Goal: Transaction & Acquisition: Purchase product/service

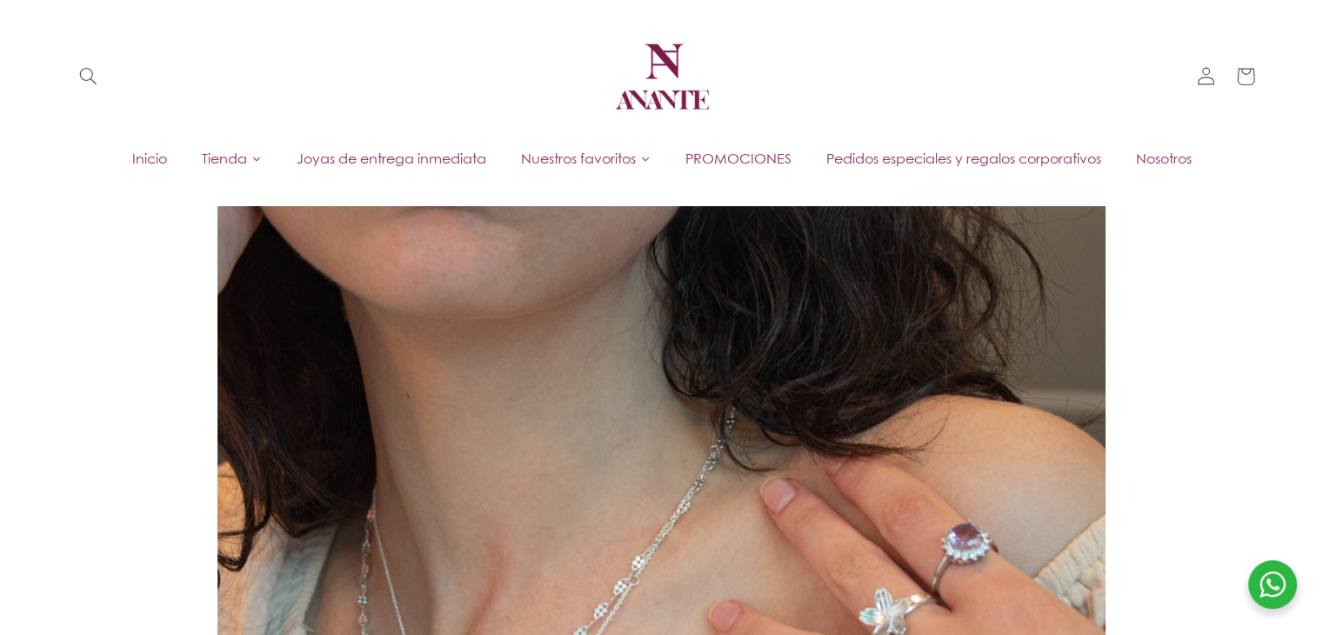
click at [604, 157] on span "Nuestros favoritos" at bounding box center [578, 158] width 115 height 19
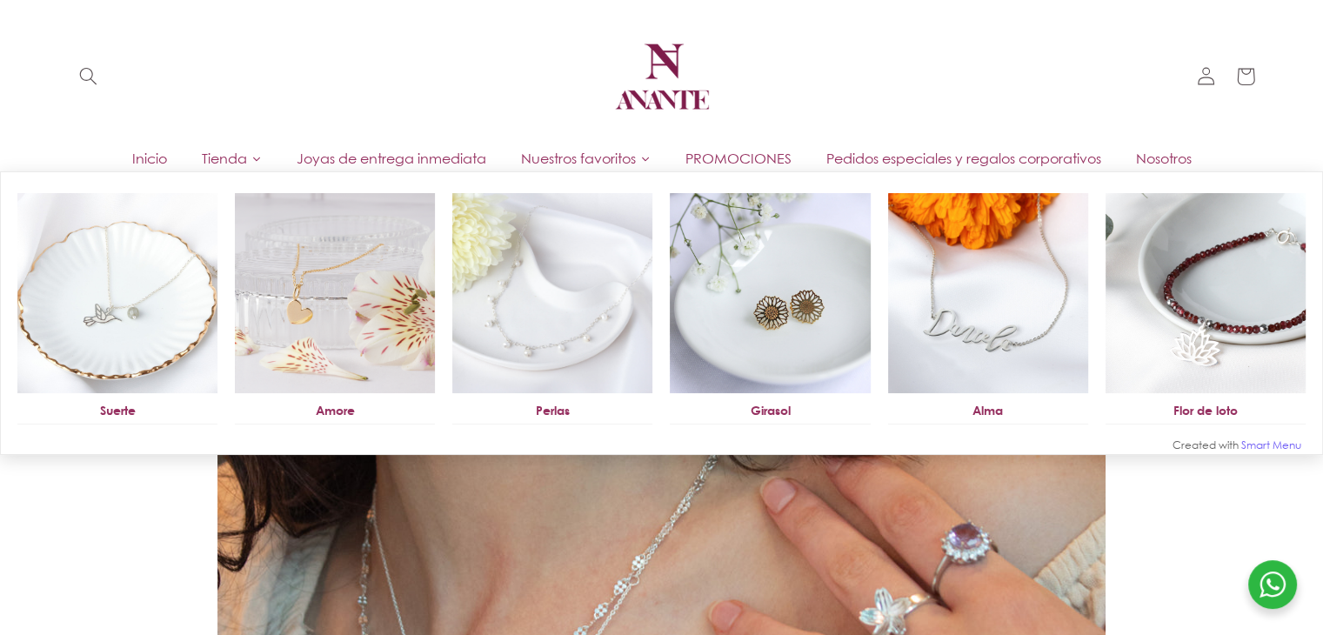
click at [594, 167] on span "Nuestros favoritos" at bounding box center [578, 158] width 115 height 19
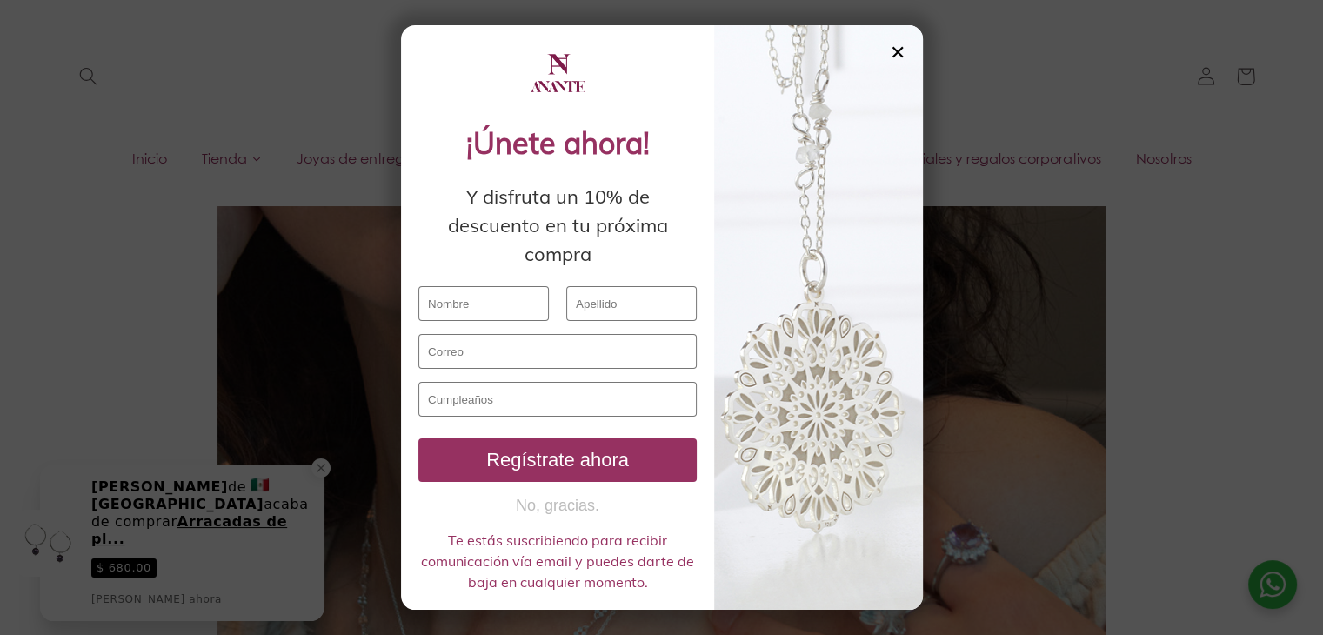
click at [902, 57] on div "✕" at bounding box center [898, 52] width 16 height 19
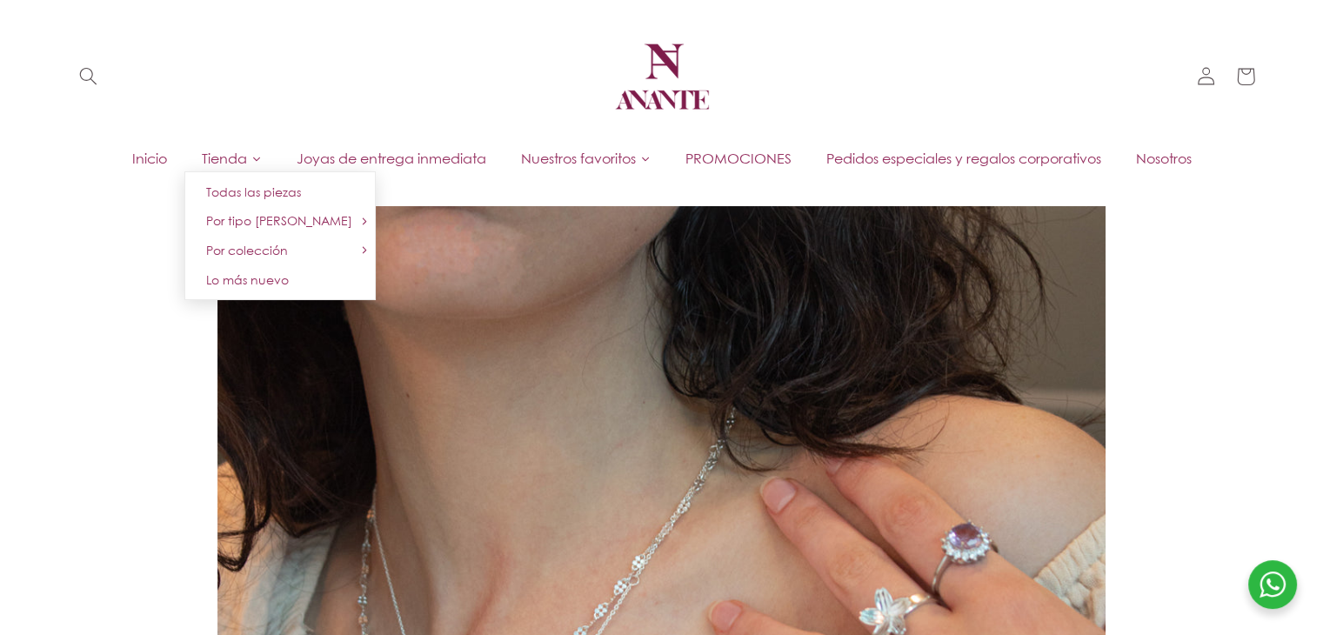
click at [223, 158] on span "Tienda" at bounding box center [224, 158] width 45 height 19
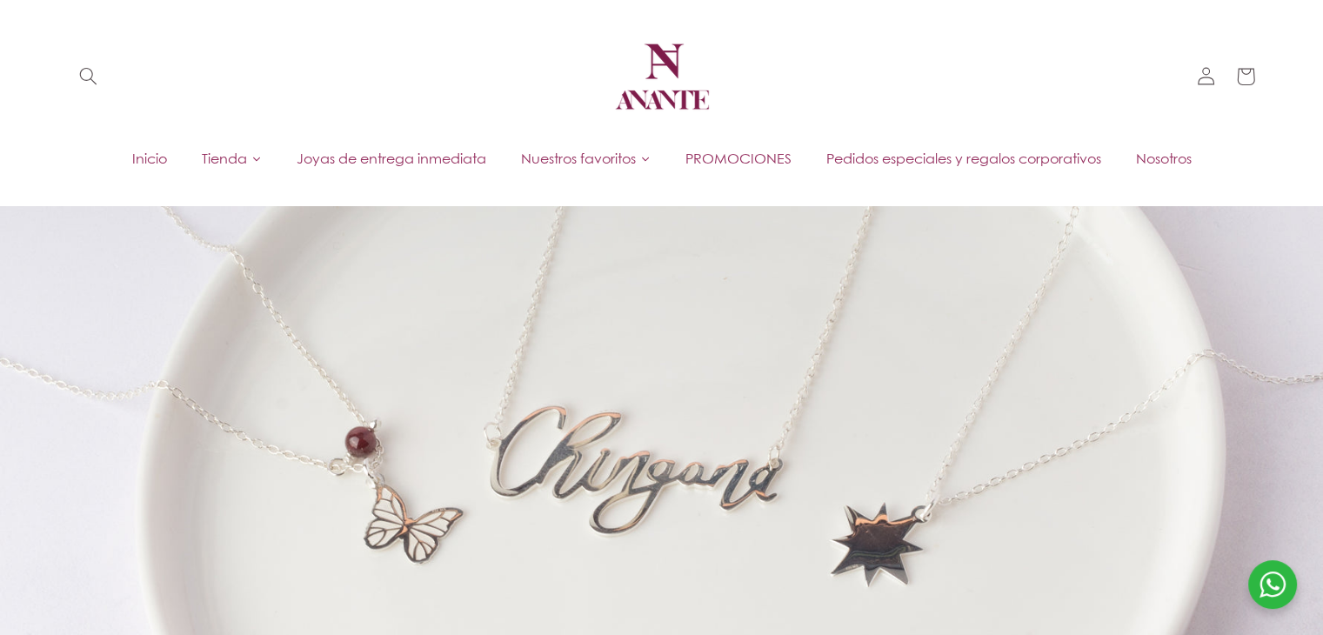
scroll to position [696, 0]
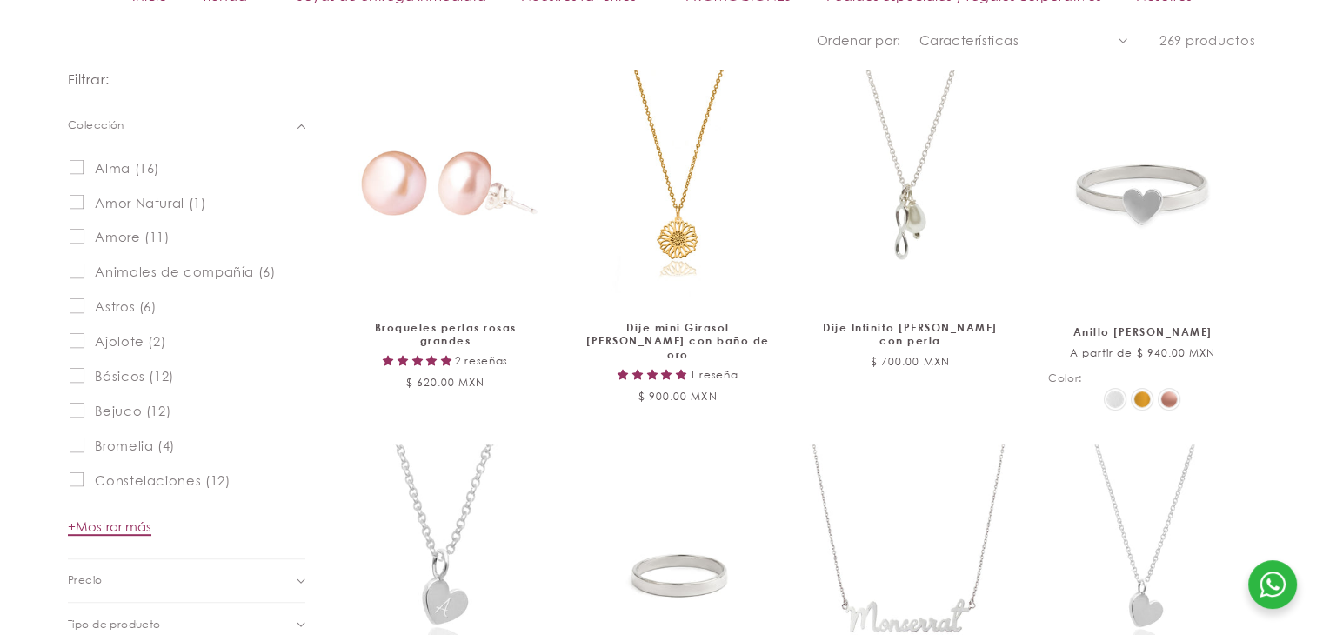
click at [128, 530] on span "+ Mostrar más" at bounding box center [110, 527] width 84 height 16
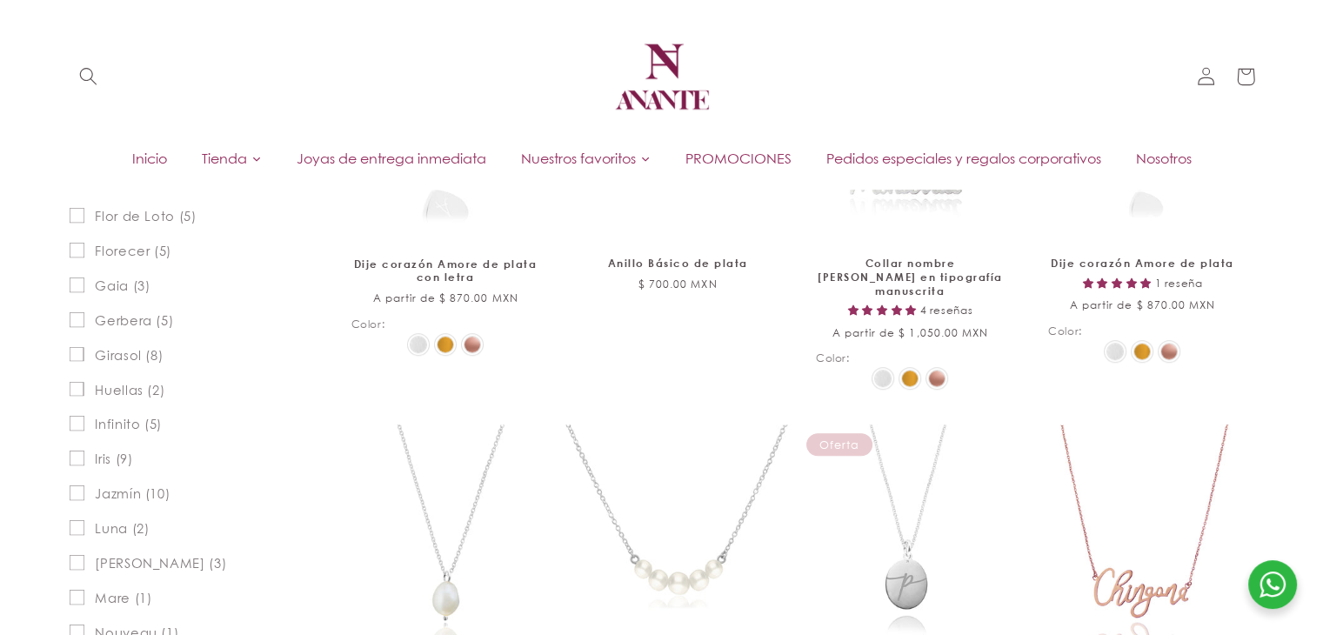
scroll to position [1131, 0]
click at [113, 365] on span "Girasol (8)" at bounding box center [129, 358] width 68 height 17
click at [84, 364] on input "Girasol (8) Girasol (8 productos)" at bounding box center [77, 356] width 15 height 15
checkbox input "true"
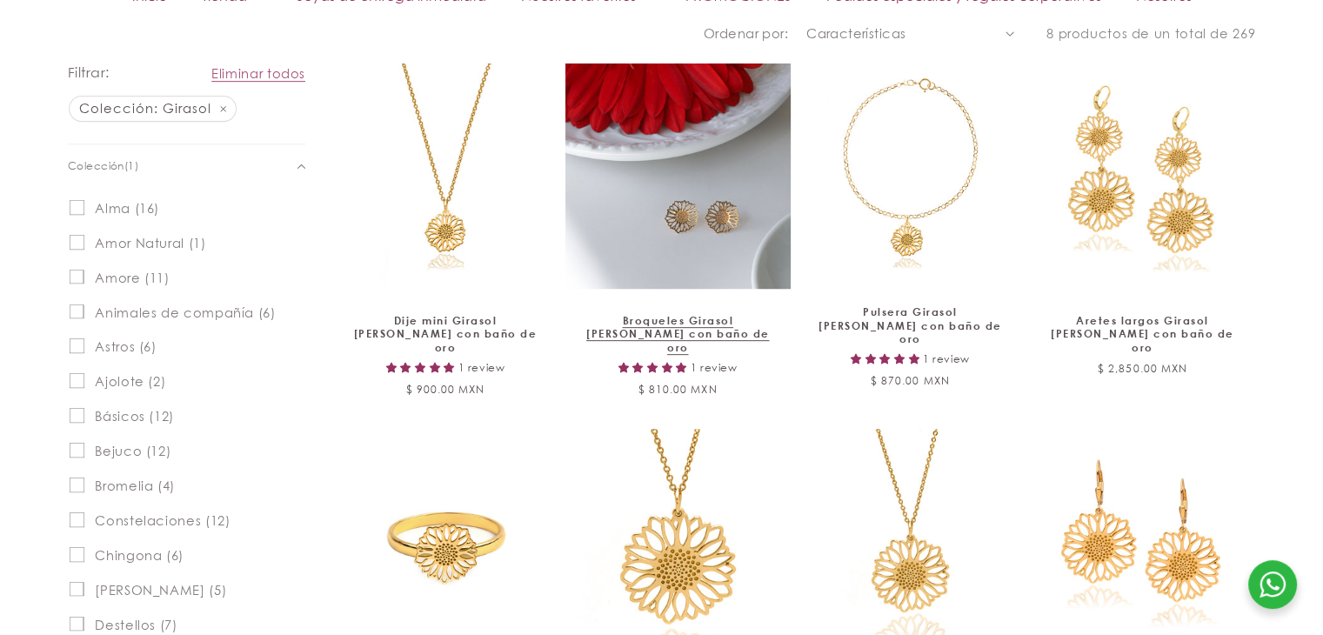
scroll to position [743, 0]
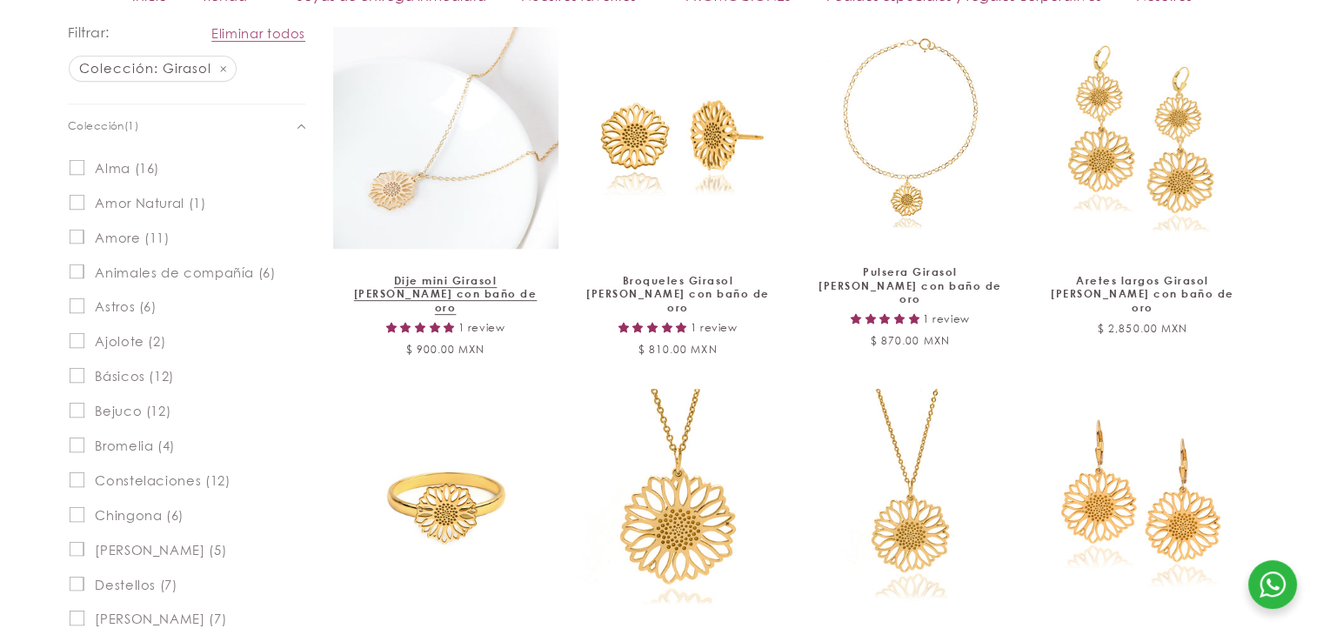
click at [452, 274] on link "Dije mini Girasol [PERSON_NAME] con baño de oro" at bounding box center [445, 294] width 189 height 41
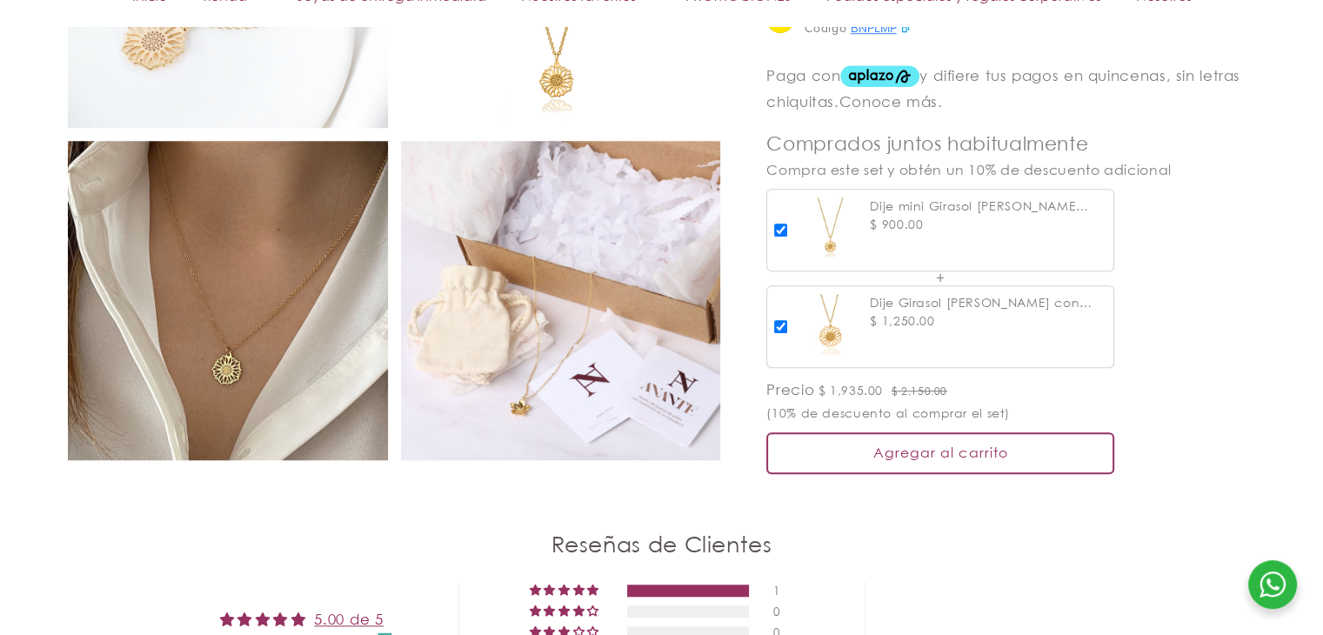
scroll to position [1305, 0]
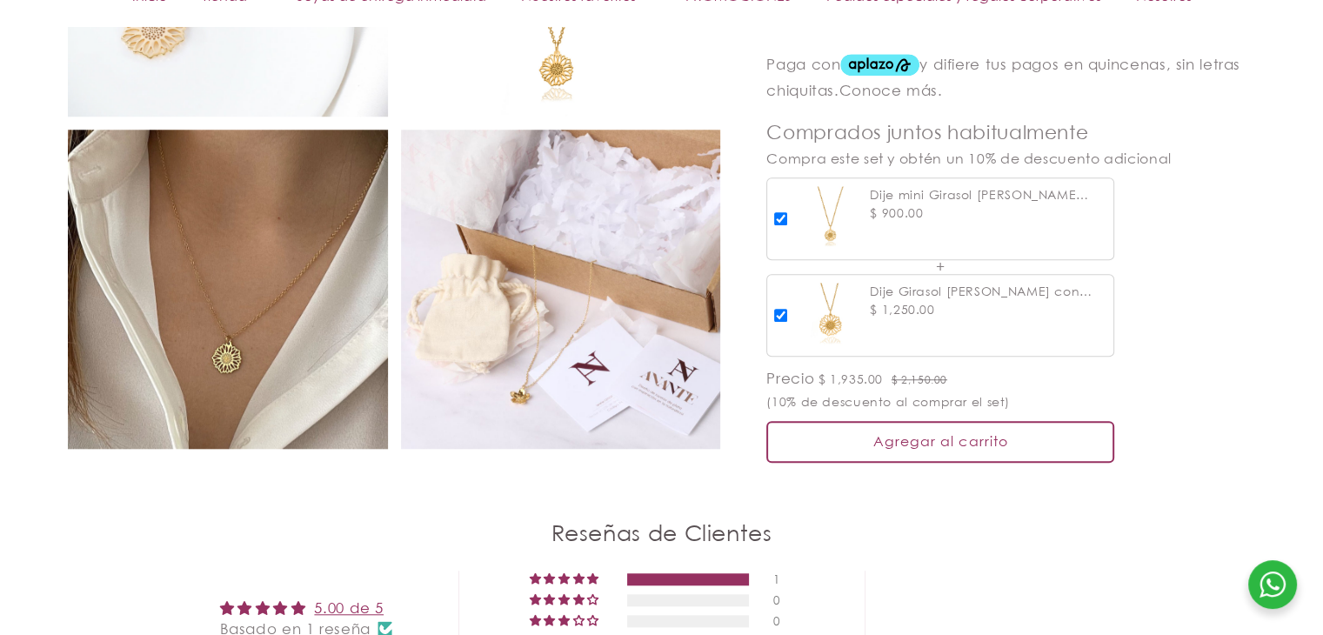
click at [783, 212] on input "checkbox" at bounding box center [780, 218] width 13 height 13
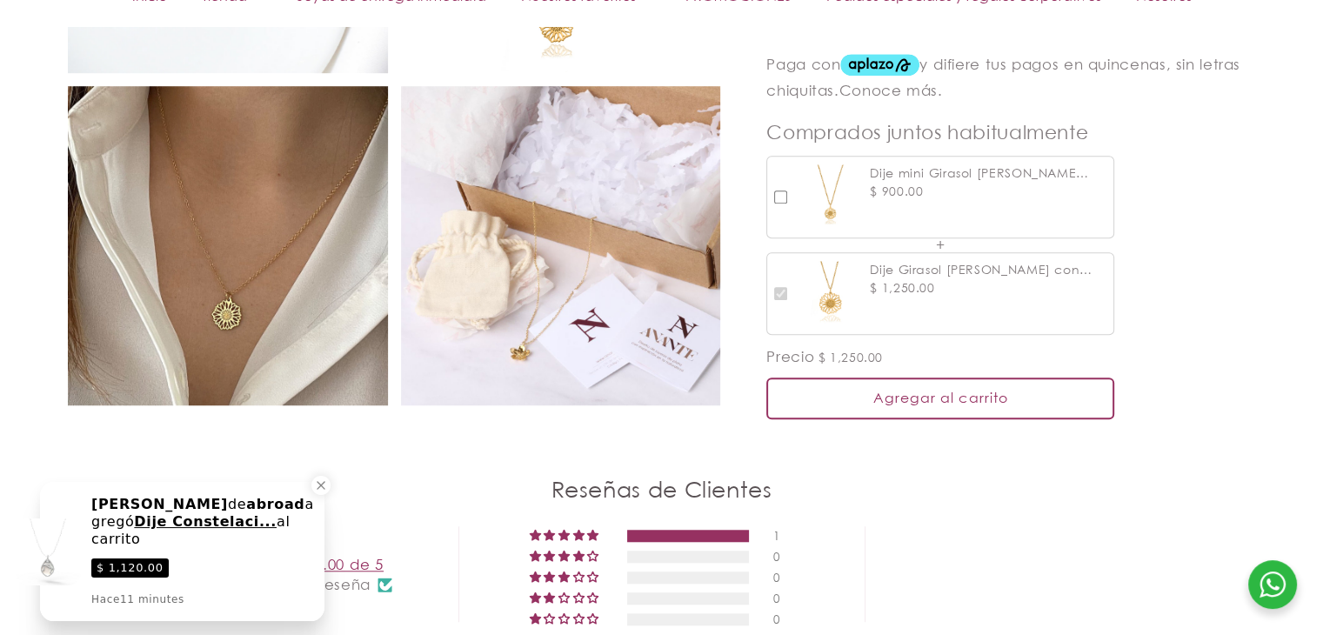
click at [783, 191] on input "checkbox" at bounding box center [780, 197] width 13 height 13
checkbox input "true"
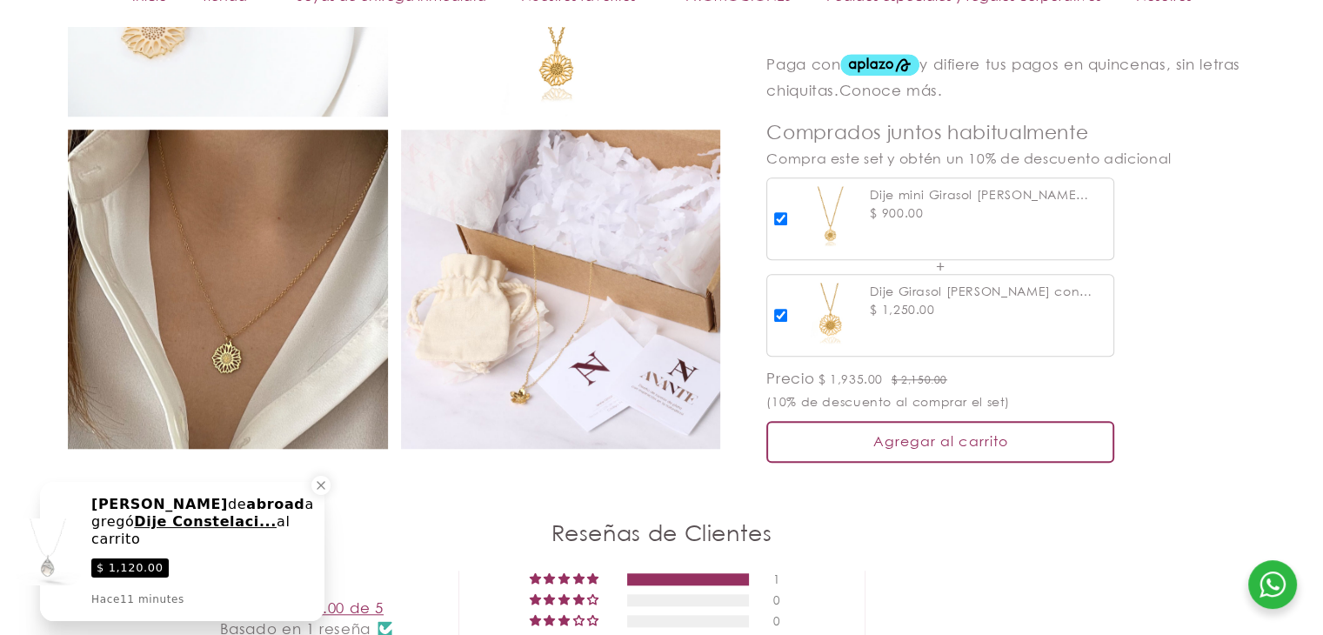
click at [779, 309] on input "checkbox" at bounding box center [780, 315] width 13 height 13
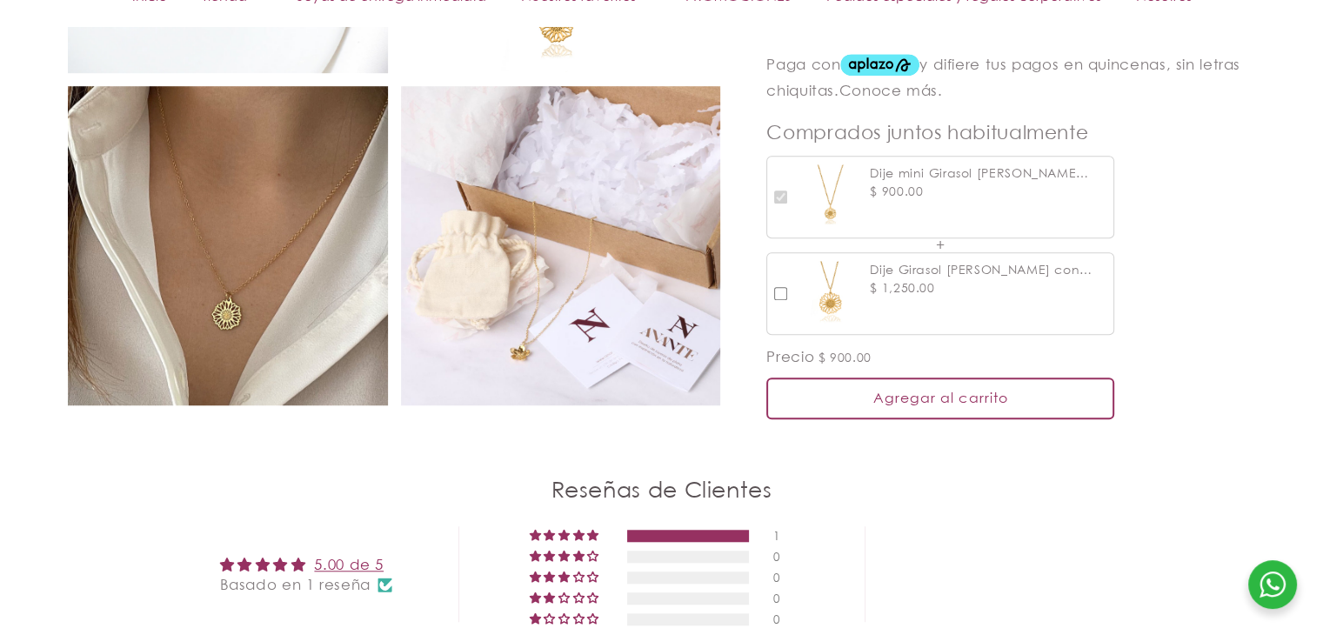
click at [779, 287] on input "checkbox" at bounding box center [780, 293] width 13 height 13
checkbox input "true"
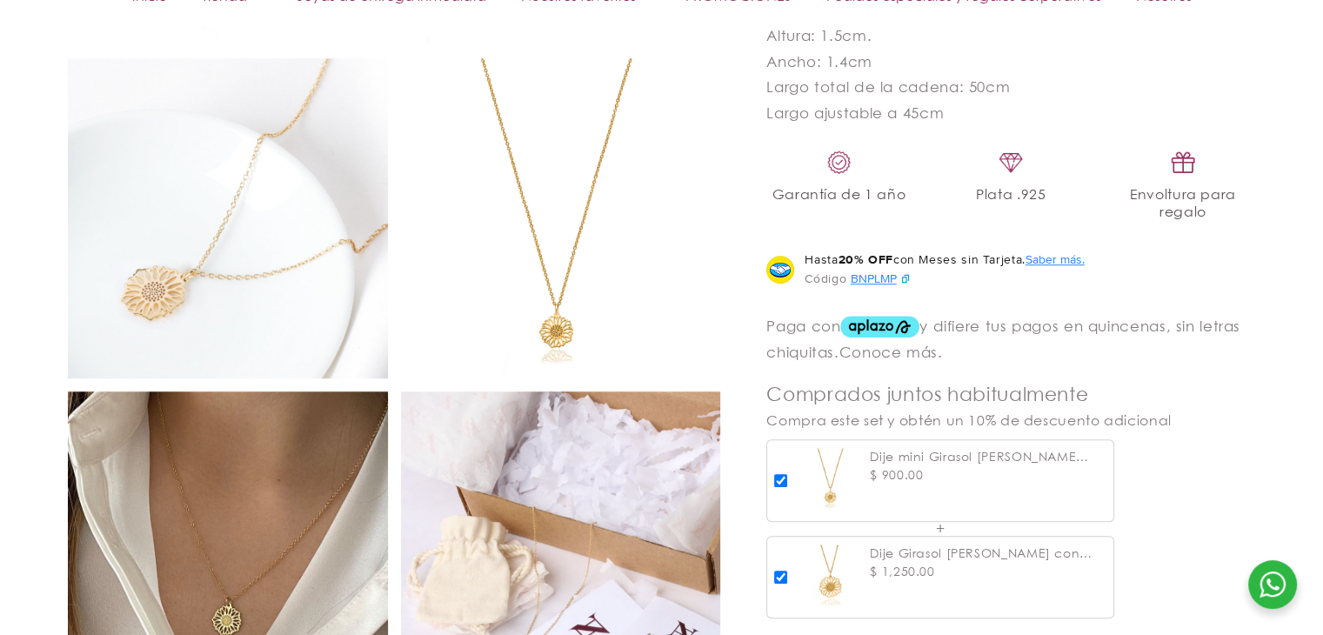
scroll to position [1044, 0]
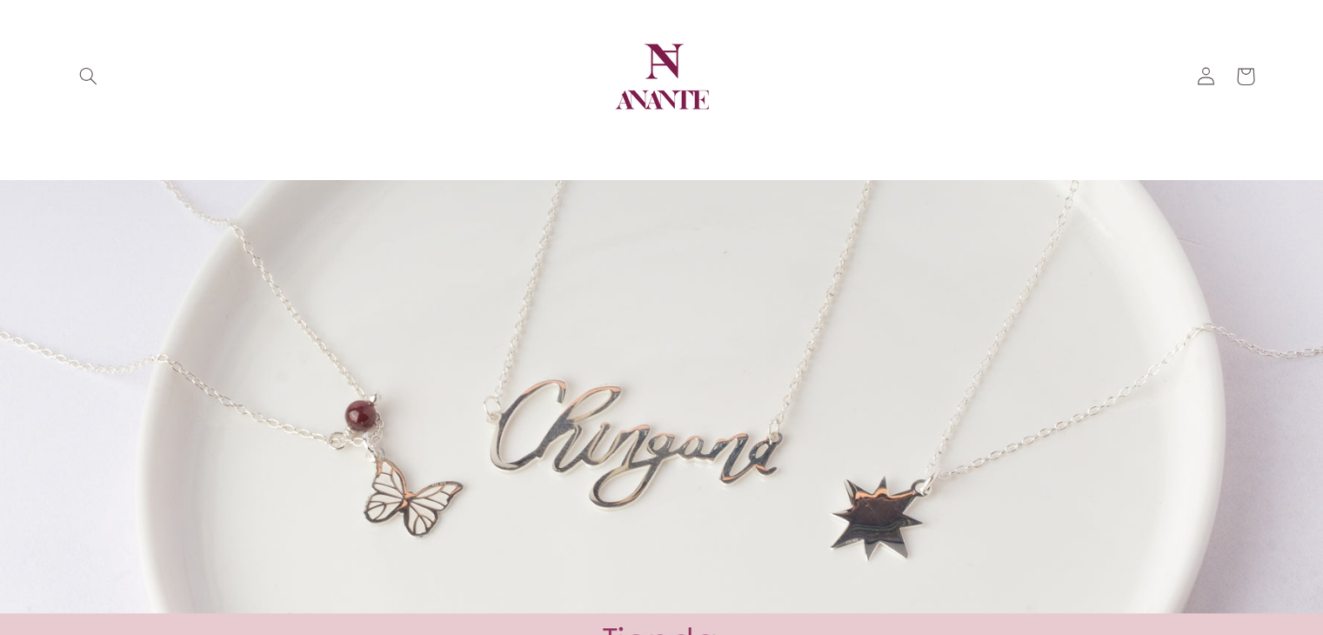
scroll to position [717, 0]
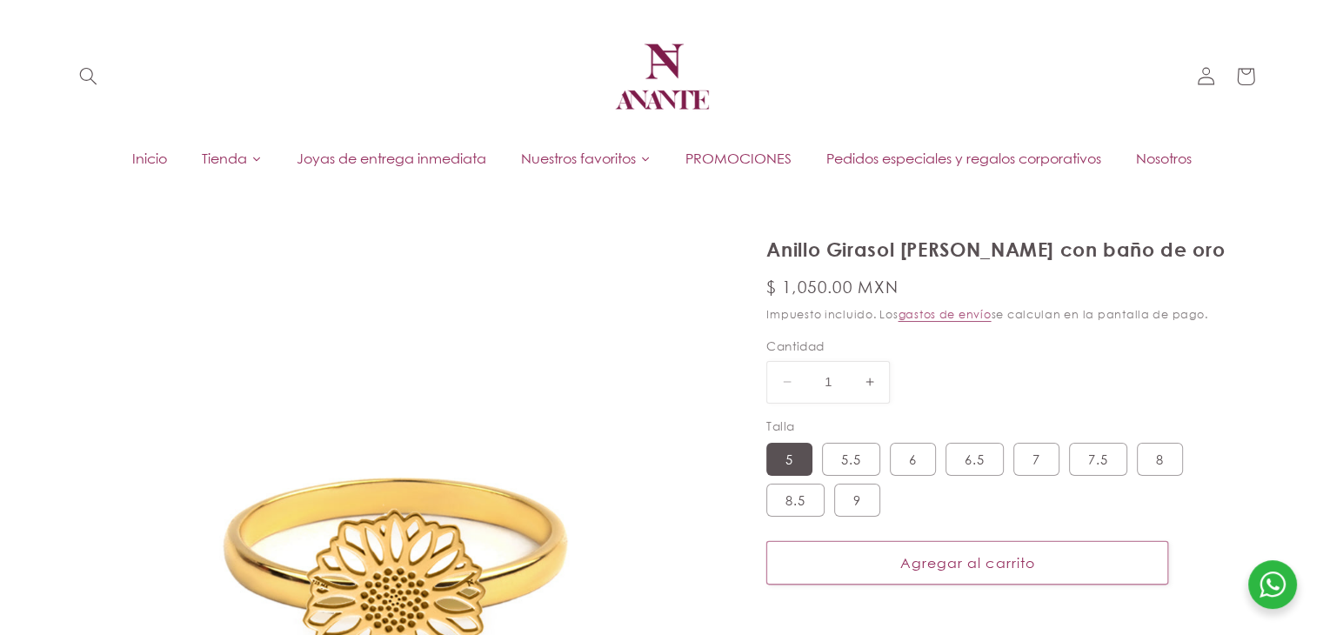
select select "{"isForProduct":true,"id":43657183559834,"title":"5","available":true,"price":1…"
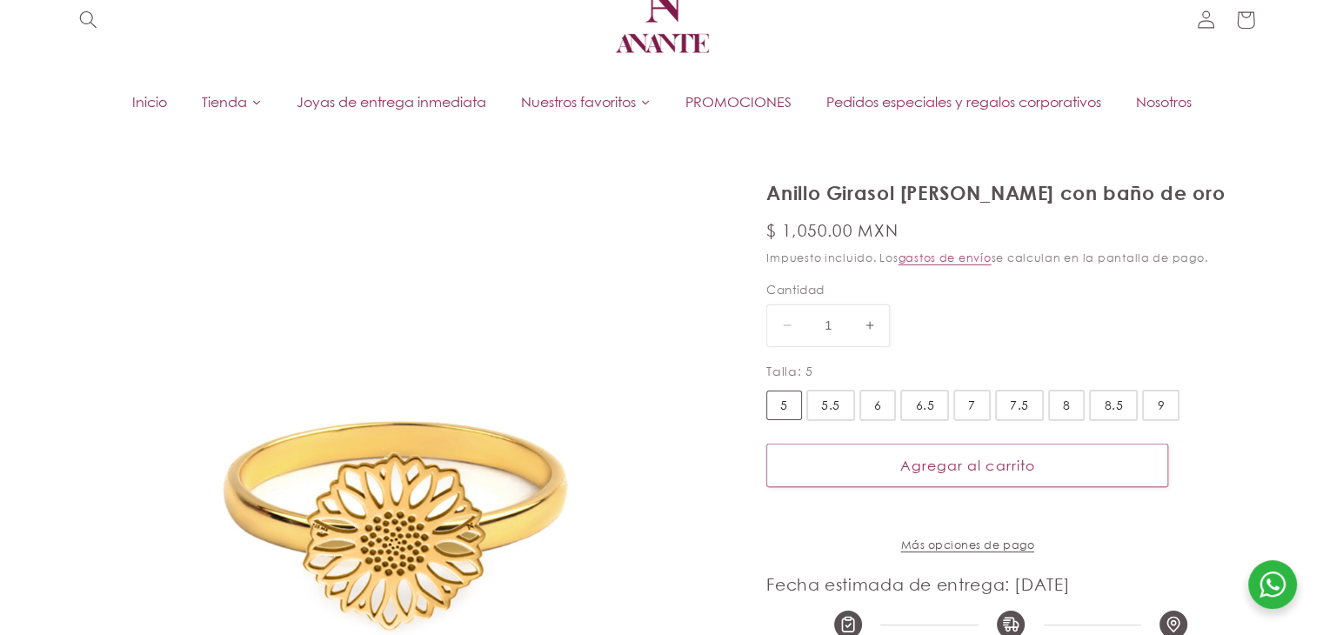
scroll to position [87, 0]
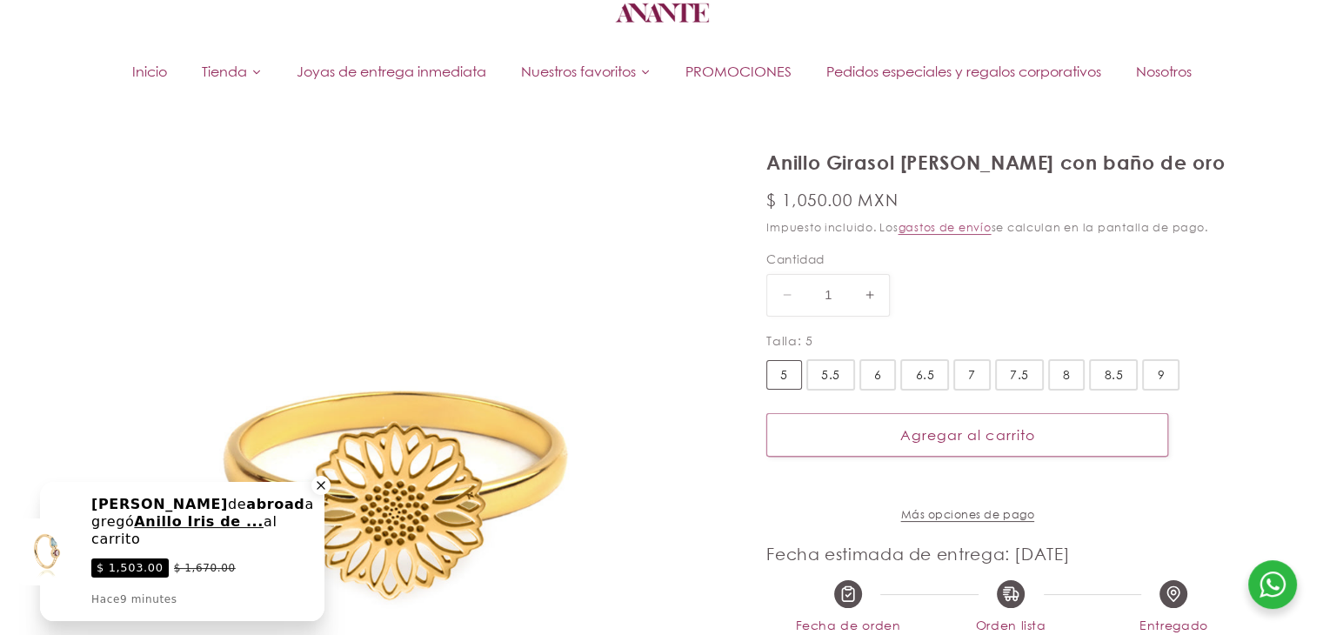
click at [322, 485] on icon "Close a notification" at bounding box center [321, 486] width 16 height 16
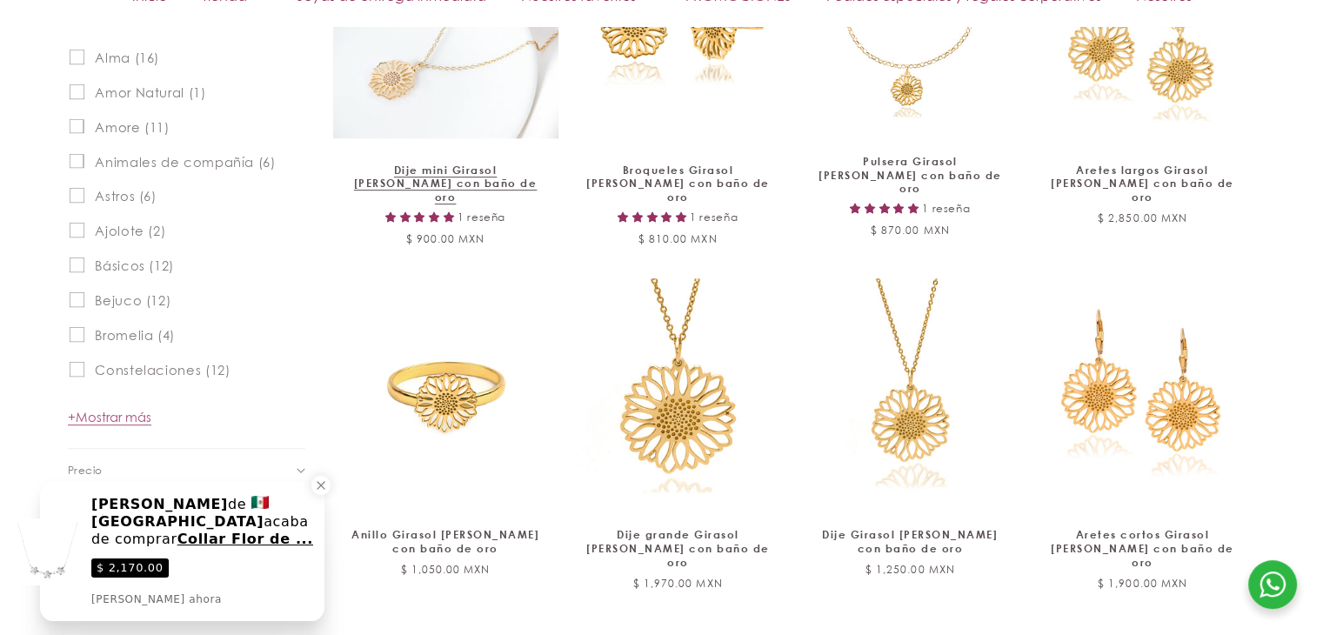
scroll to position [917, 0]
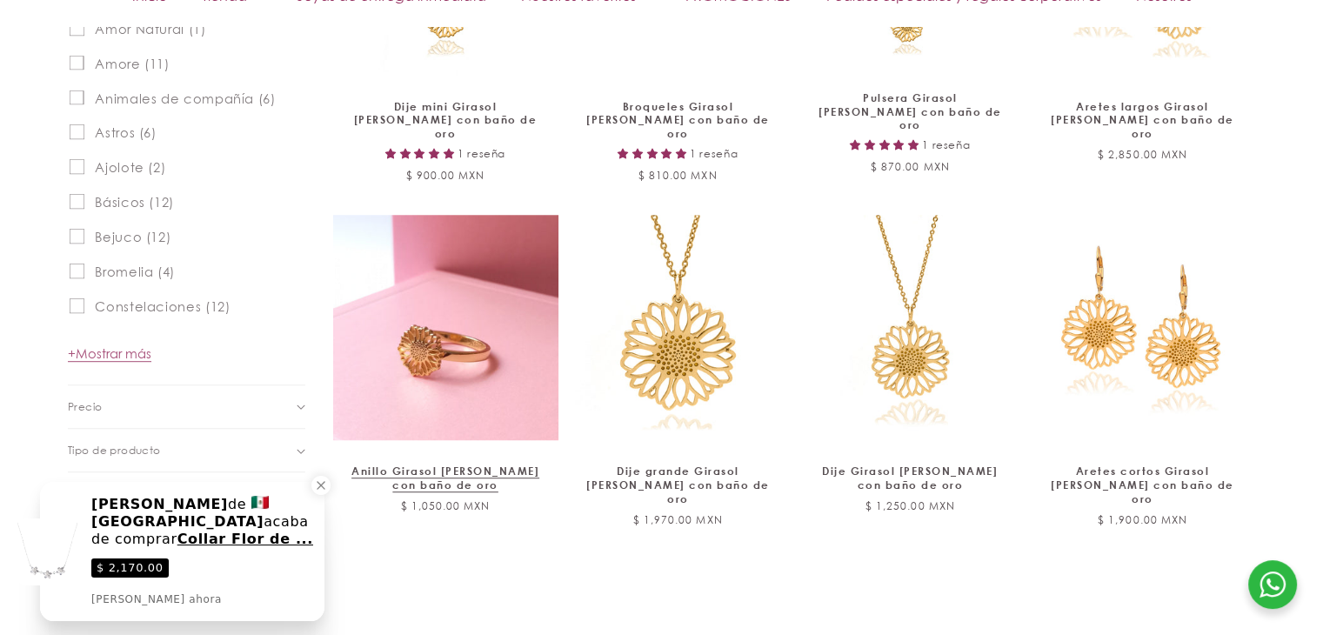
click at [423, 465] on link "Anillo Girasol [PERSON_NAME] con baño de oro" at bounding box center [445, 478] width 189 height 27
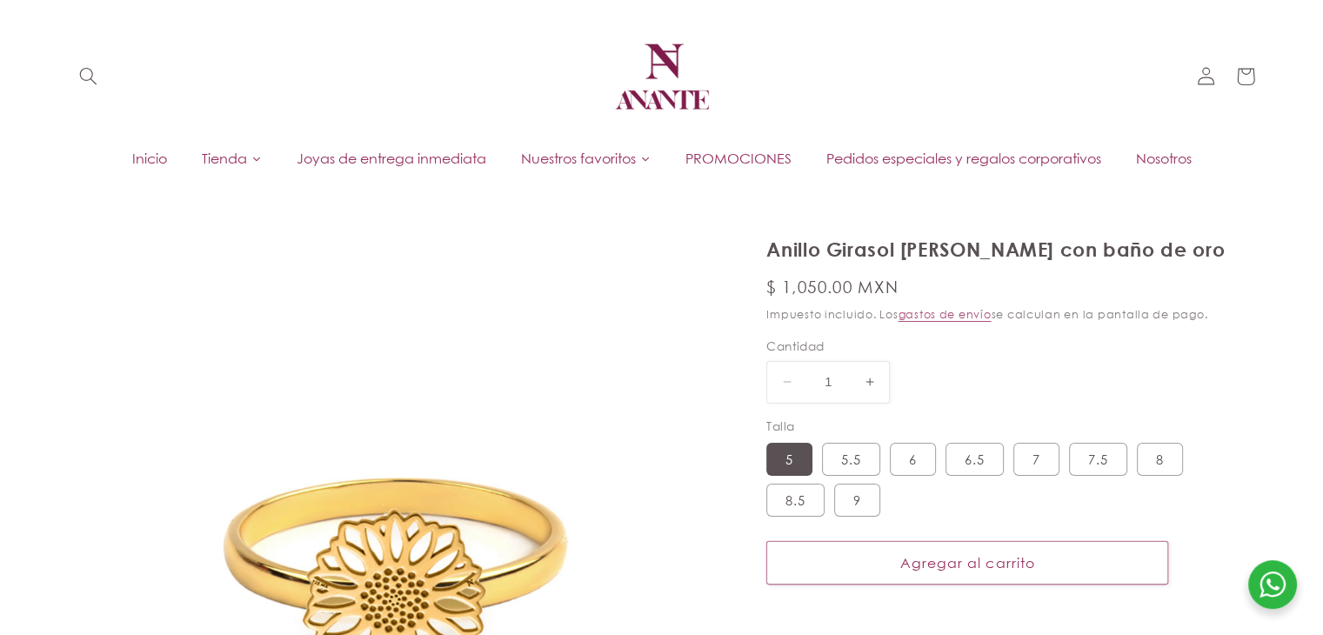
select select "{"isForProduct":true,"id":43657183559834,"title":"5","available":true,"price":1…"
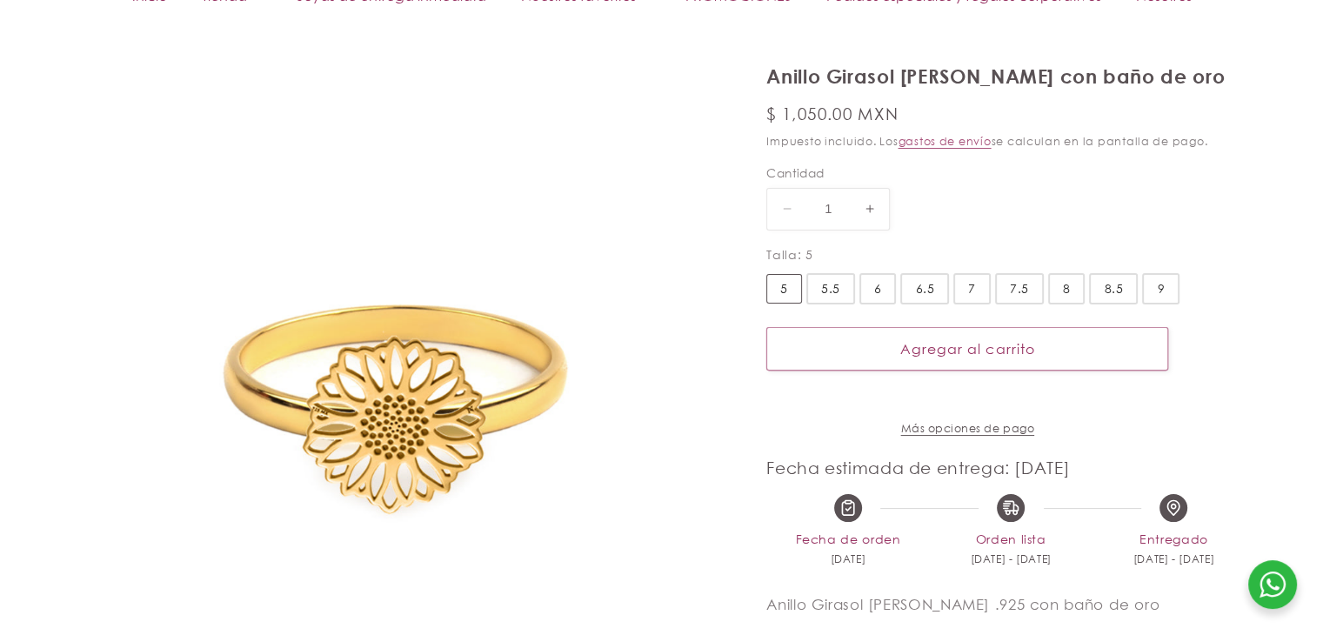
scroll to position [174, 0]
click at [826, 294] on div "5.5" at bounding box center [830, 287] width 19 height 19
click at [0, 0] on input "5.5" at bounding box center [0, 0] width 0 height 0
click at [786, 290] on div "5" at bounding box center [785, 287] width 8 height 19
click at [0, 0] on input "5" at bounding box center [0, 0] width 0 height 0
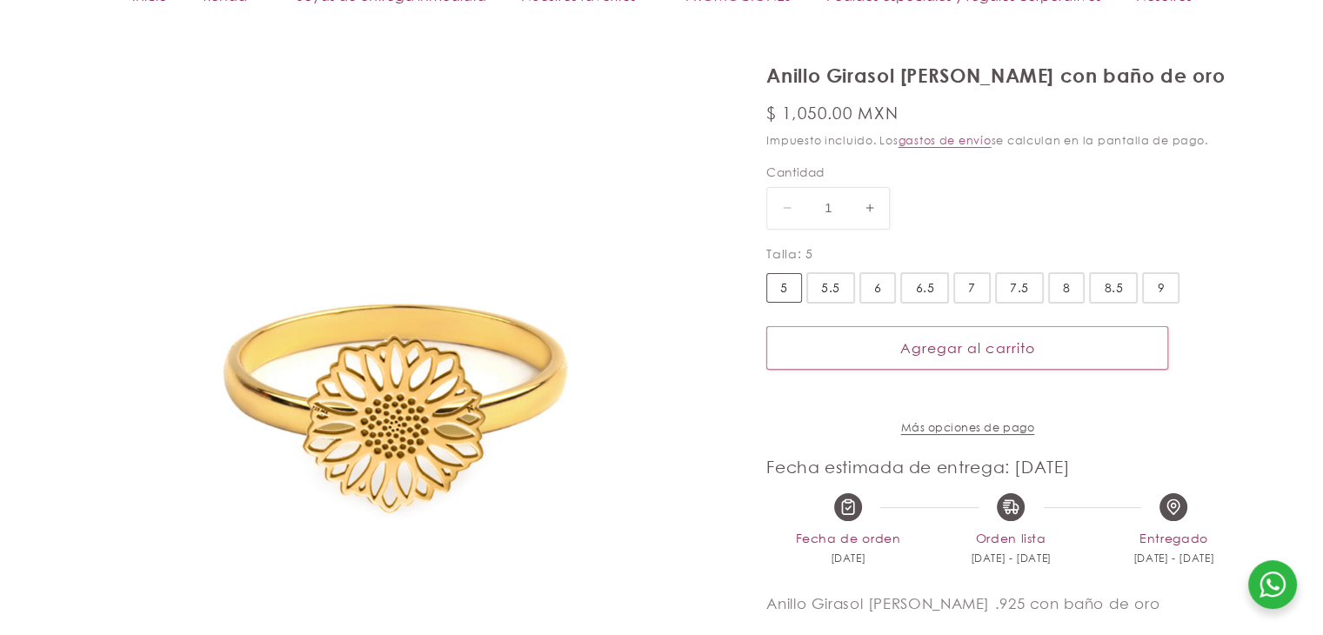
click at [821, 291] on div "5.5" at bounding box center [830, 287] width 19 height 19
click at [0, 0] on input "5.5" at bounding box center [0, 0] width 0 height 0
click at [876, 292] on div "6" at bounding box center [878, 287] width 8 height 19
click at [0, 0] on input "6" at bounding box center [0, 0] width 0 height 0
click at [915, 290] on div "6.5" at bounding box center [924, 287] width 19 height 19
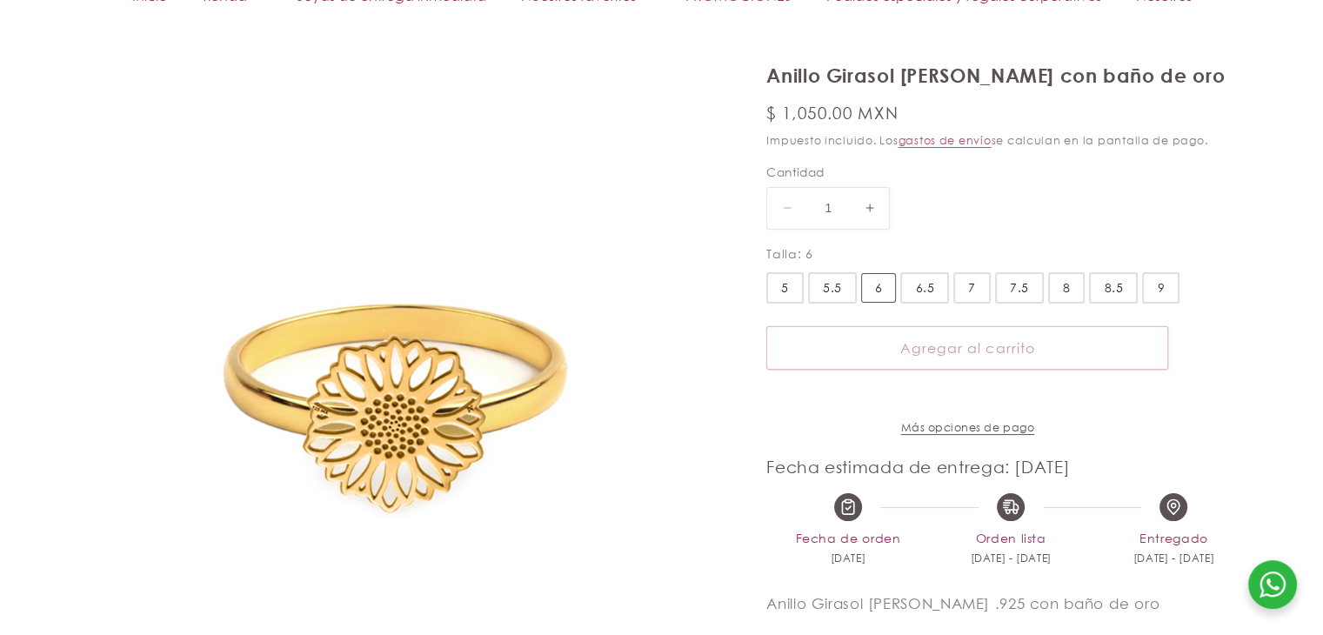
click at [0, 0] on input "6.5" at bounding box center [0, 0] width 0 height 0
click at [981, 287] on div "7" at bounding box center [971, 287] width 37 height 31
click at [0, 0] on input "7" at bounding box center [0, 0] width 0 height 0
click at [1015, 284] on div "7.5" at bounding box center [1019, 287] width 19 height 19
click at [1065, 284] on div "8" at bounding box center [1066, 287] width 37 height 31
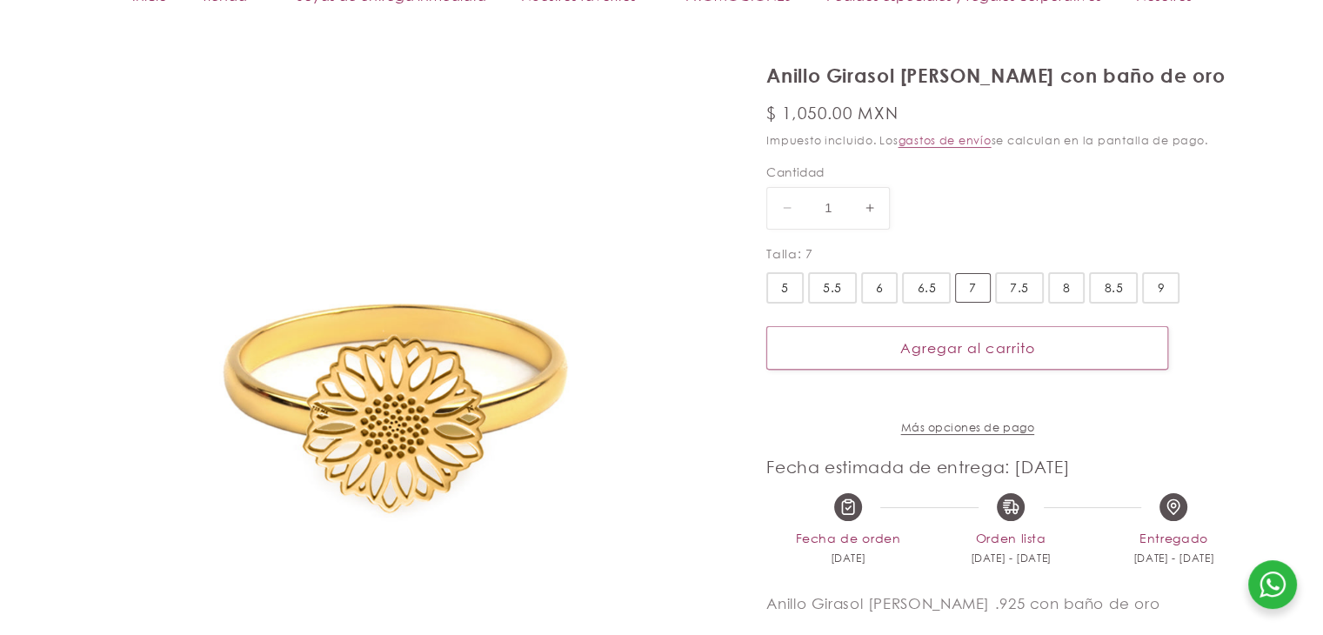
click at [0, 0] on input "8" at bounding box center [0, 0] width 0 height 0
click at [793, 292] on div "5" at bounding box center [784, 287] width 37 height 31
click at [0, 0] on input "5" at bounding box center [0, 0] width 0 height 0
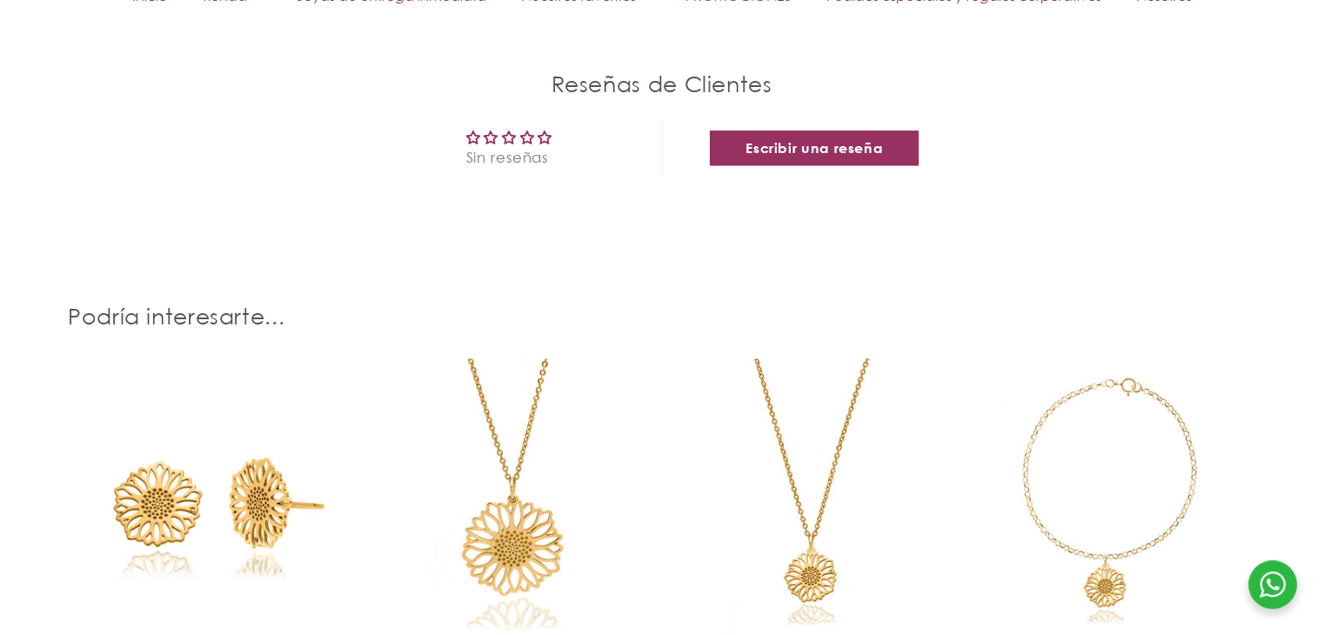
scroll to position [2088, 0]
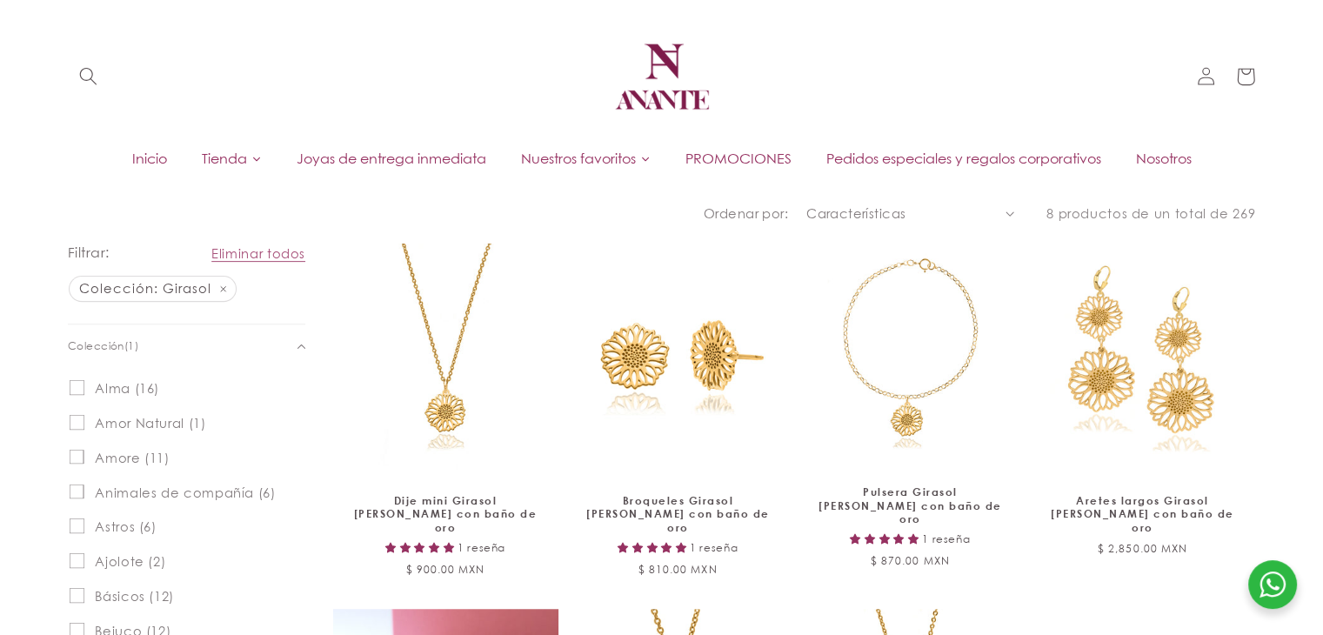
scroll to position [482, 0]
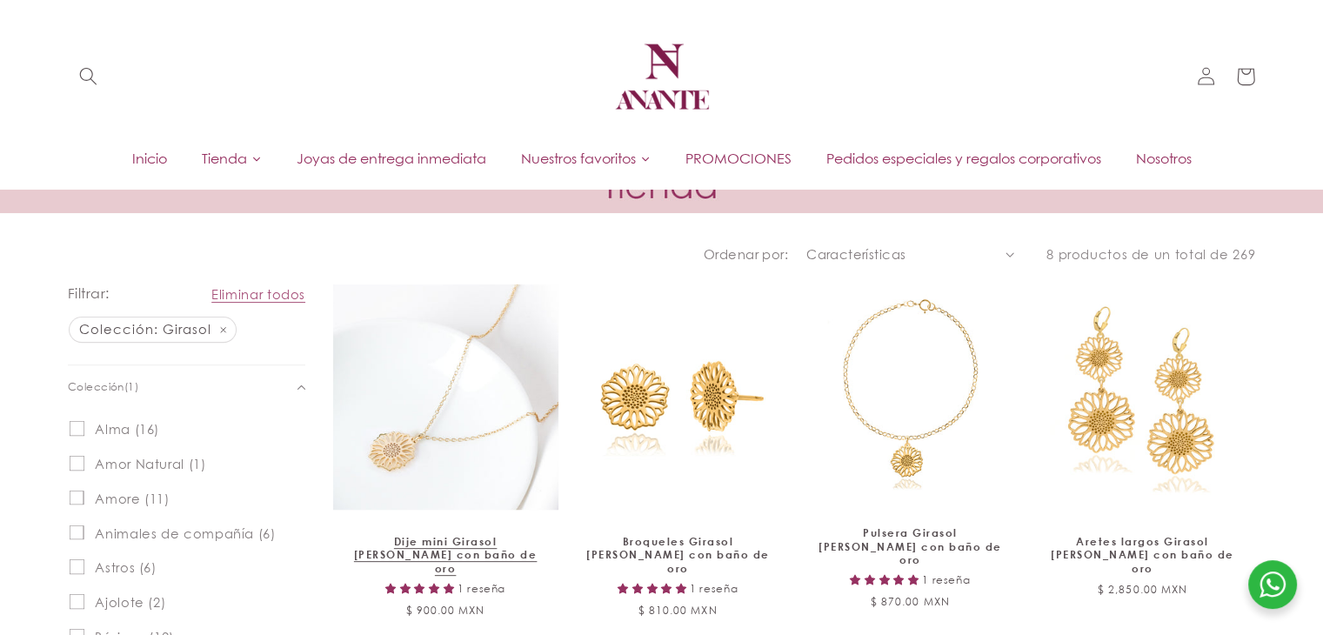
click at [436, 535] on link "Dije mini Girasol [PERSON_NAME] con baño de oro" at bounding box center [445, 555] width 189 height 41
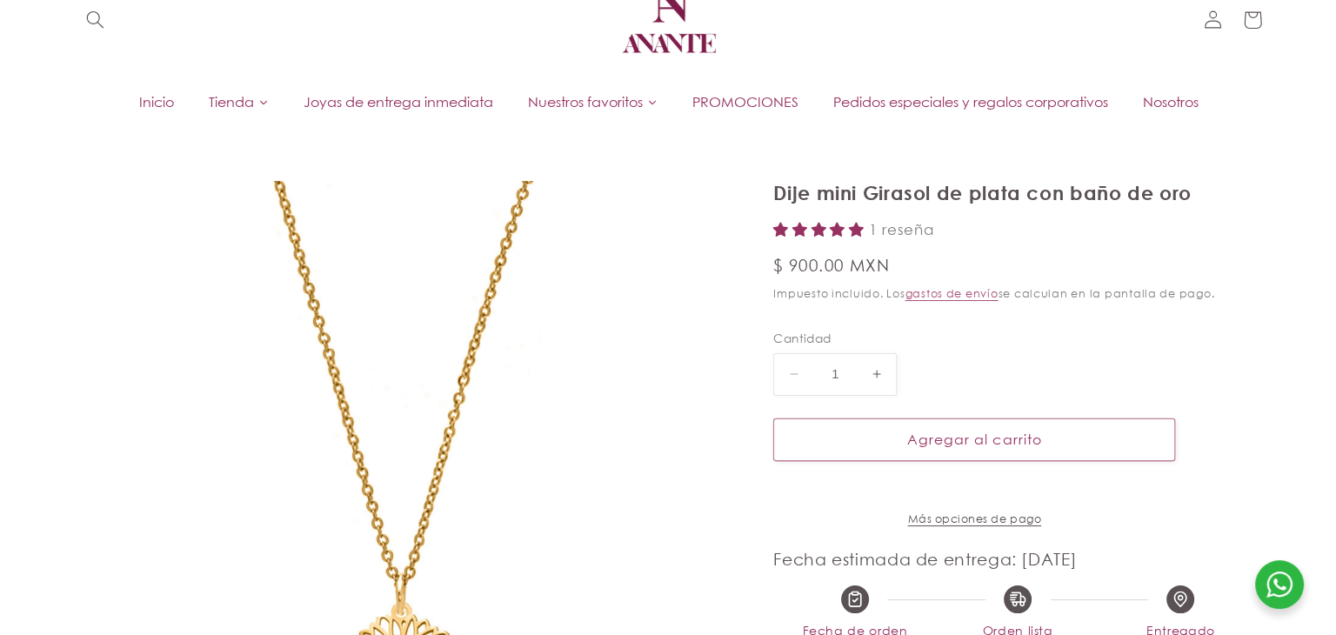
scroll to position [87, 0]
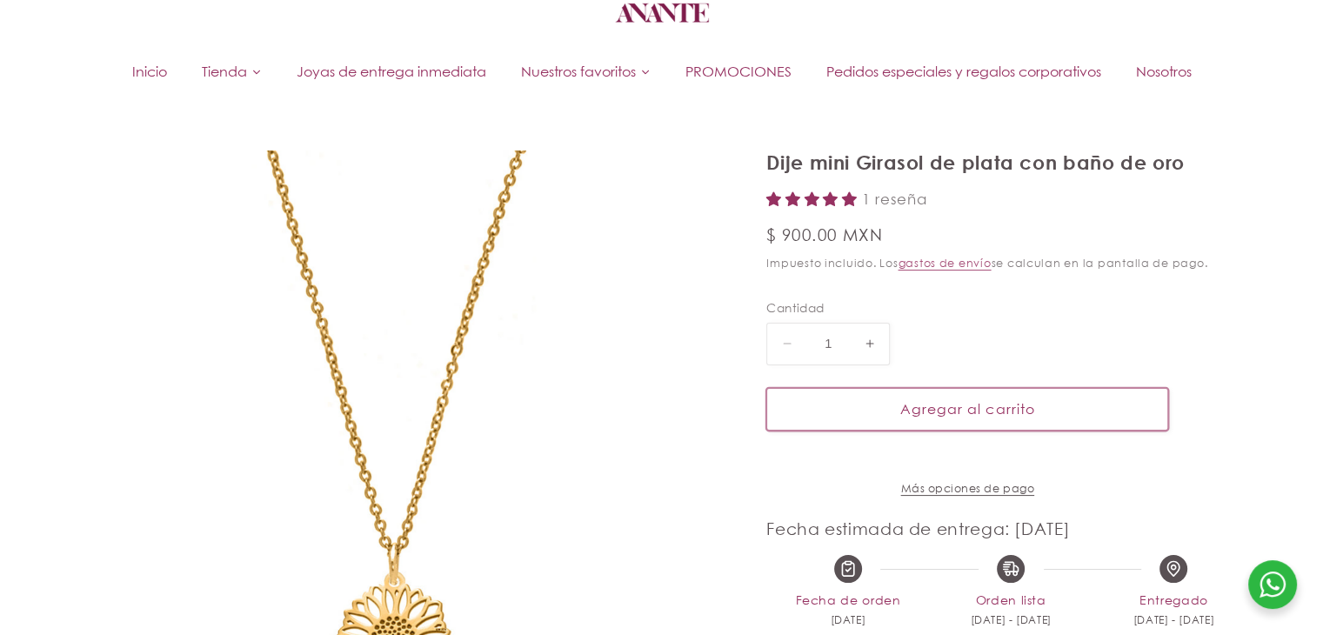
click at [892, 405] on button "Agregar al carrito" at bounding box center [967, 409] width 402 height 43
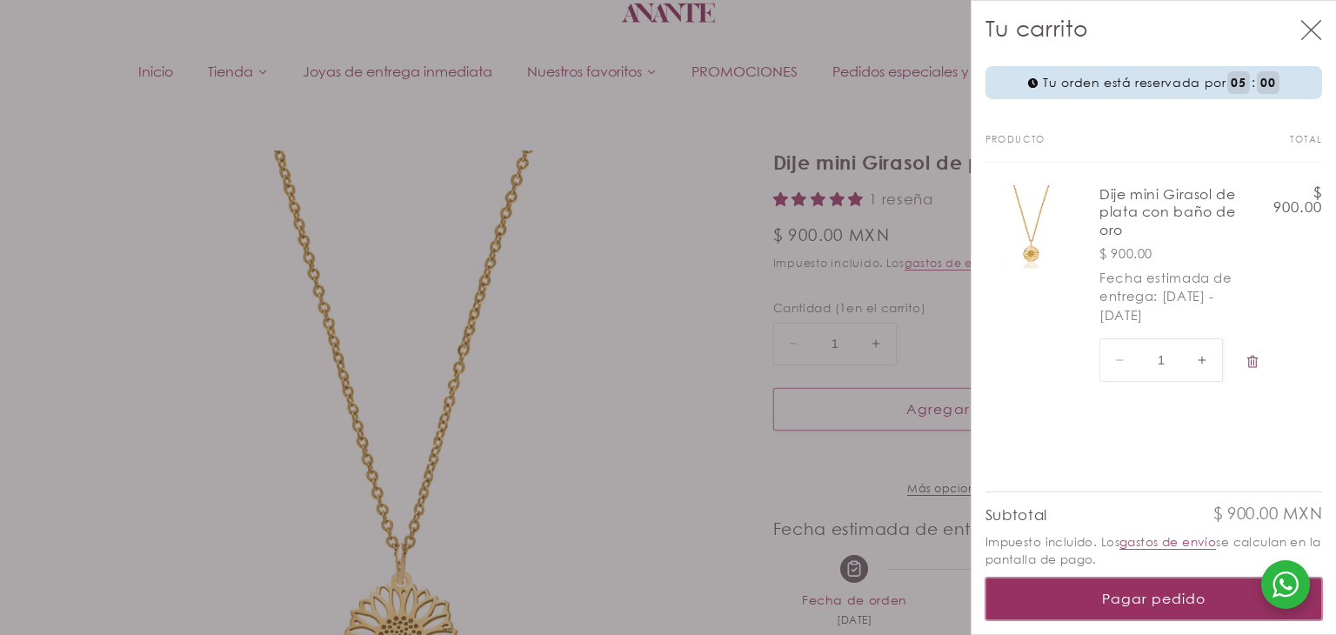
click at [1200, 594] on button "Pagar pedido" at bounding box center [1155, 599] width 338 height 43
